Goal: Navigation & Orientation: Find specific page/section

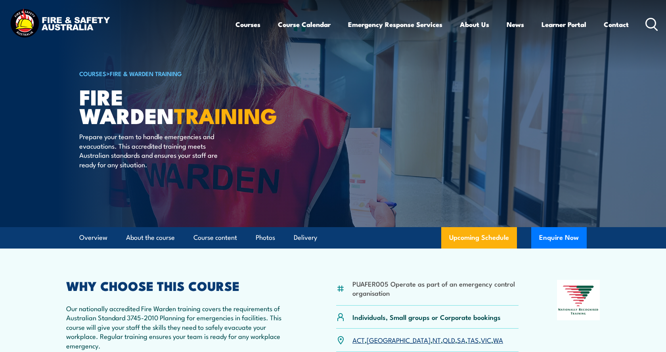
click at [49, 23] on img at bounding box center [60, 24] width 104 height 34
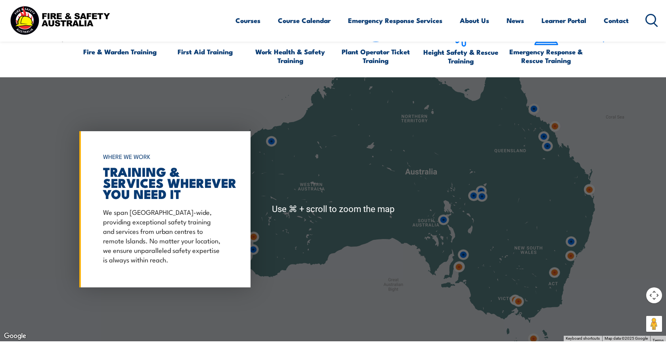
scroll to position [592, 0]
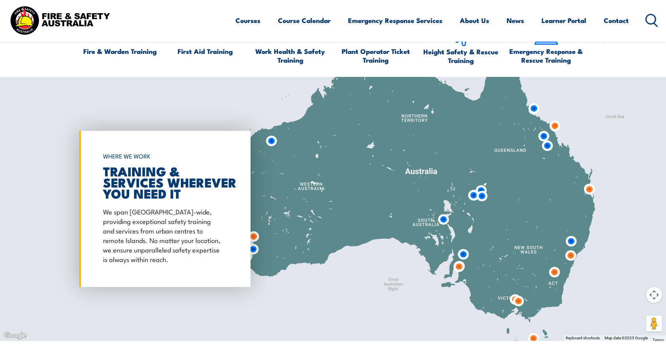
click at [553, 279] on img at bounding box center [554, 272] width 15 height 15
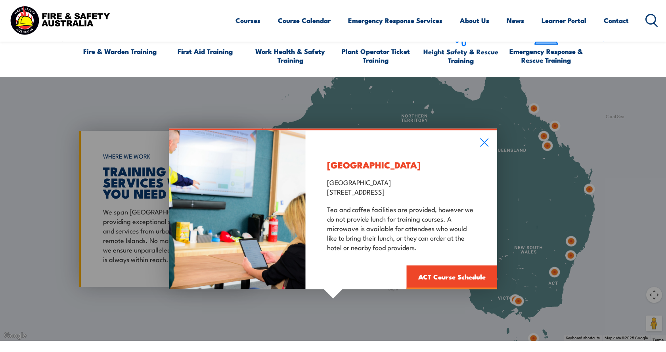
click at [607, 279] on div "[GEOGRAPHIC_DATA] [GEOGRAPHIC_DATA] [GEOGRAPHIC_DATA] [STREET_ADDRESS] Tea and …" at bounding box center [333, 209] width 666 height 264
click at [484, 142] on icon at bounding box center [484, 142] width 9 height 9
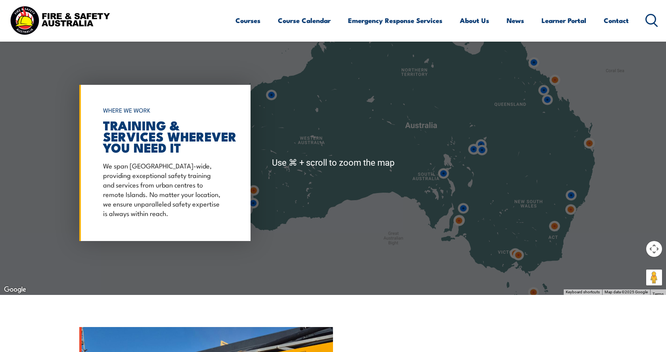
scroll to position [676, 0]
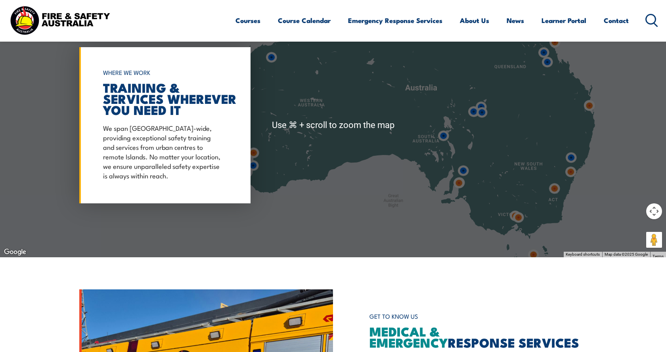
click at [533, 256] on img at bounding box center [533, 255] width 15 height 15
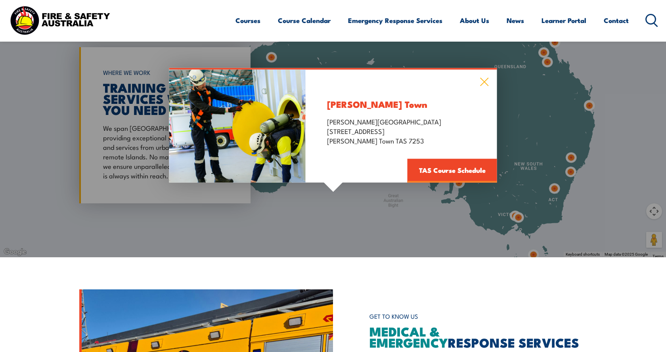
click at [485, 85] on icon at bounding box center [484, 81] width 9 height 9
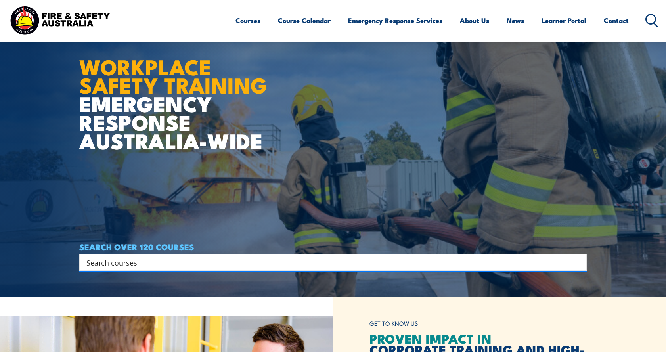
scroll to position [0, 0]
